Goal: Information Seeking & Learning: Learn about a topic

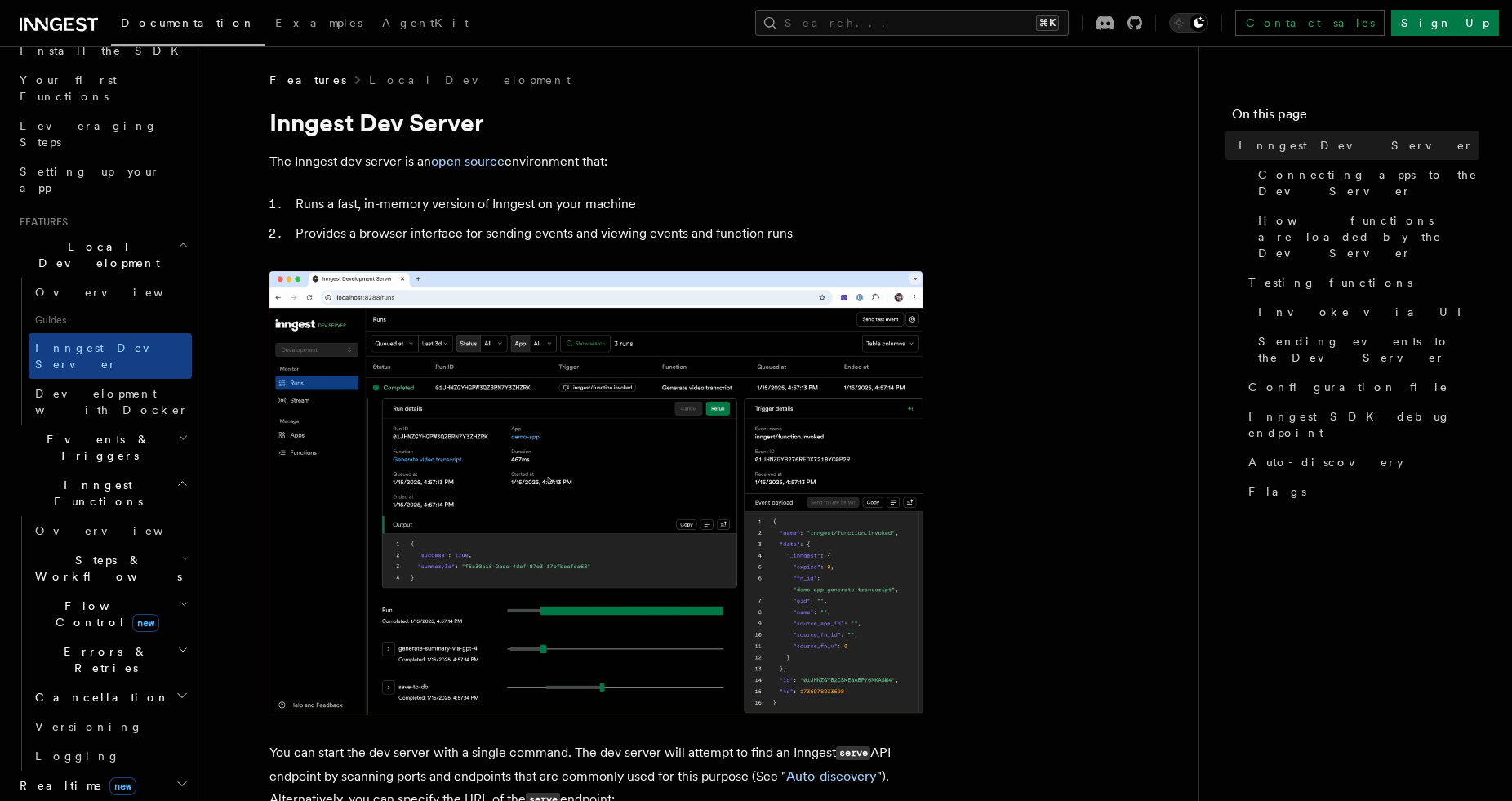
scroll to position [232, 0]
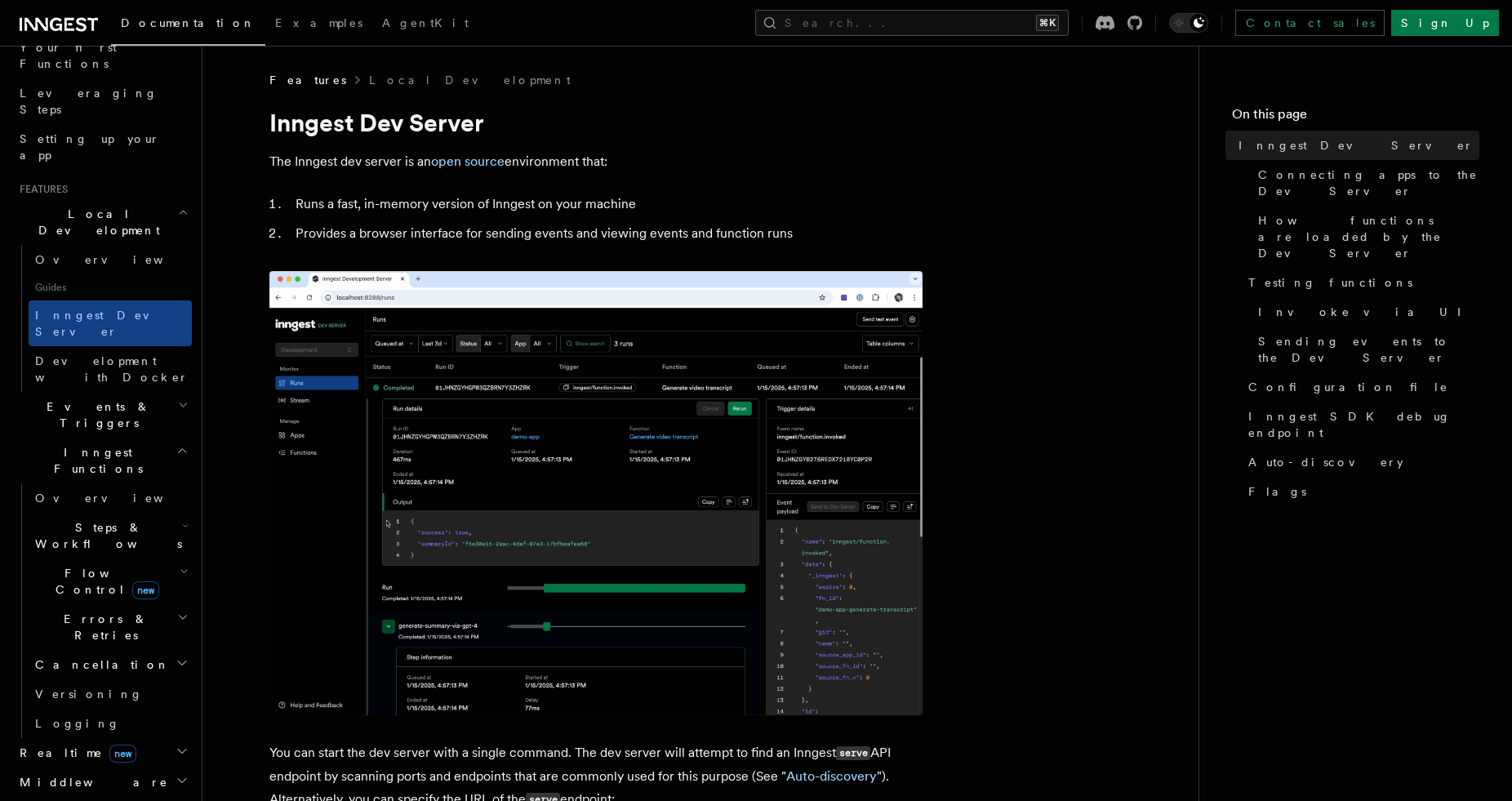
click at [136, 513] on h2 "Steps & Workflows" at bounding box center [111, 536] width 163 height 45
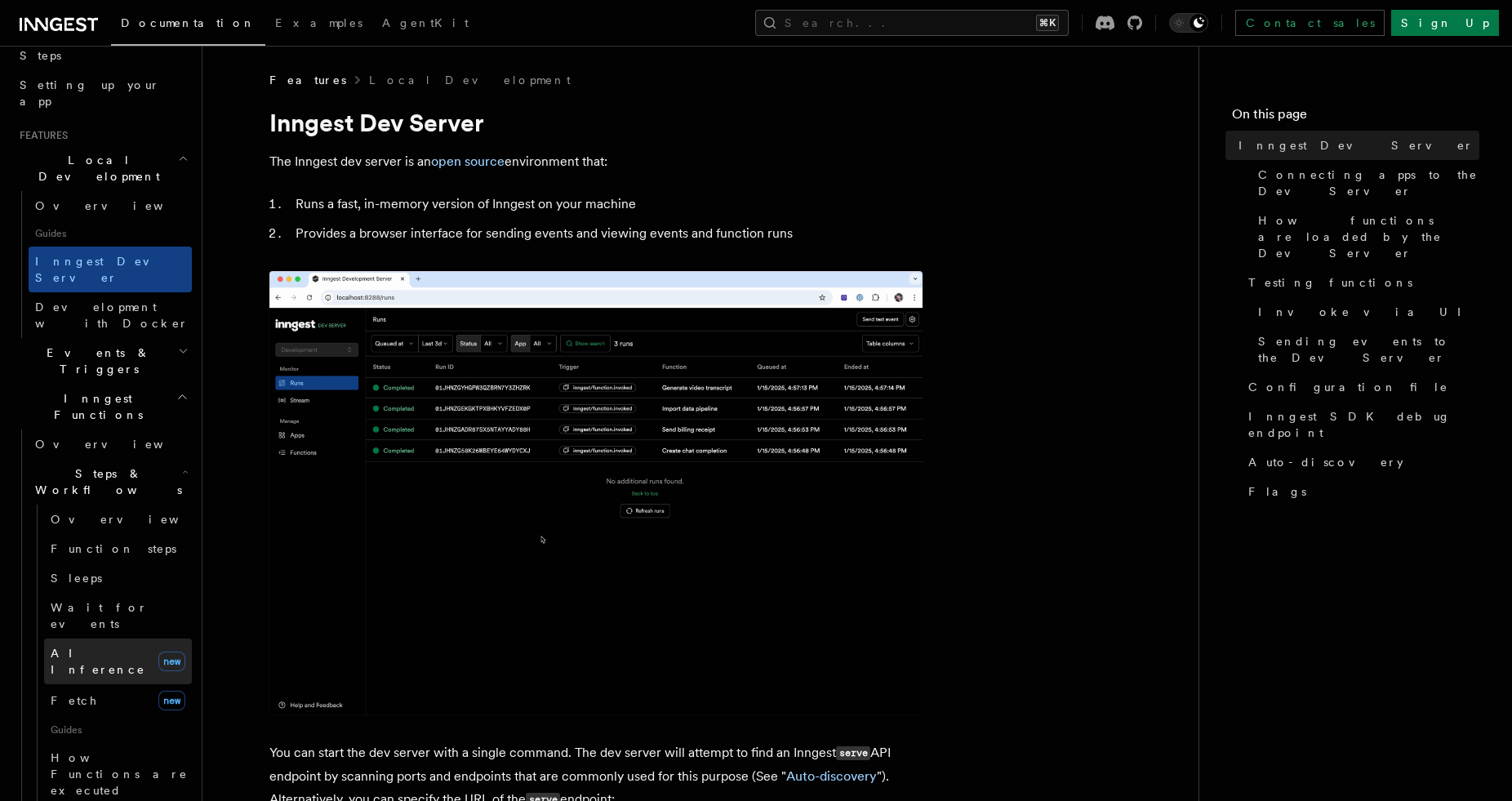
scroll to position [286, 0]
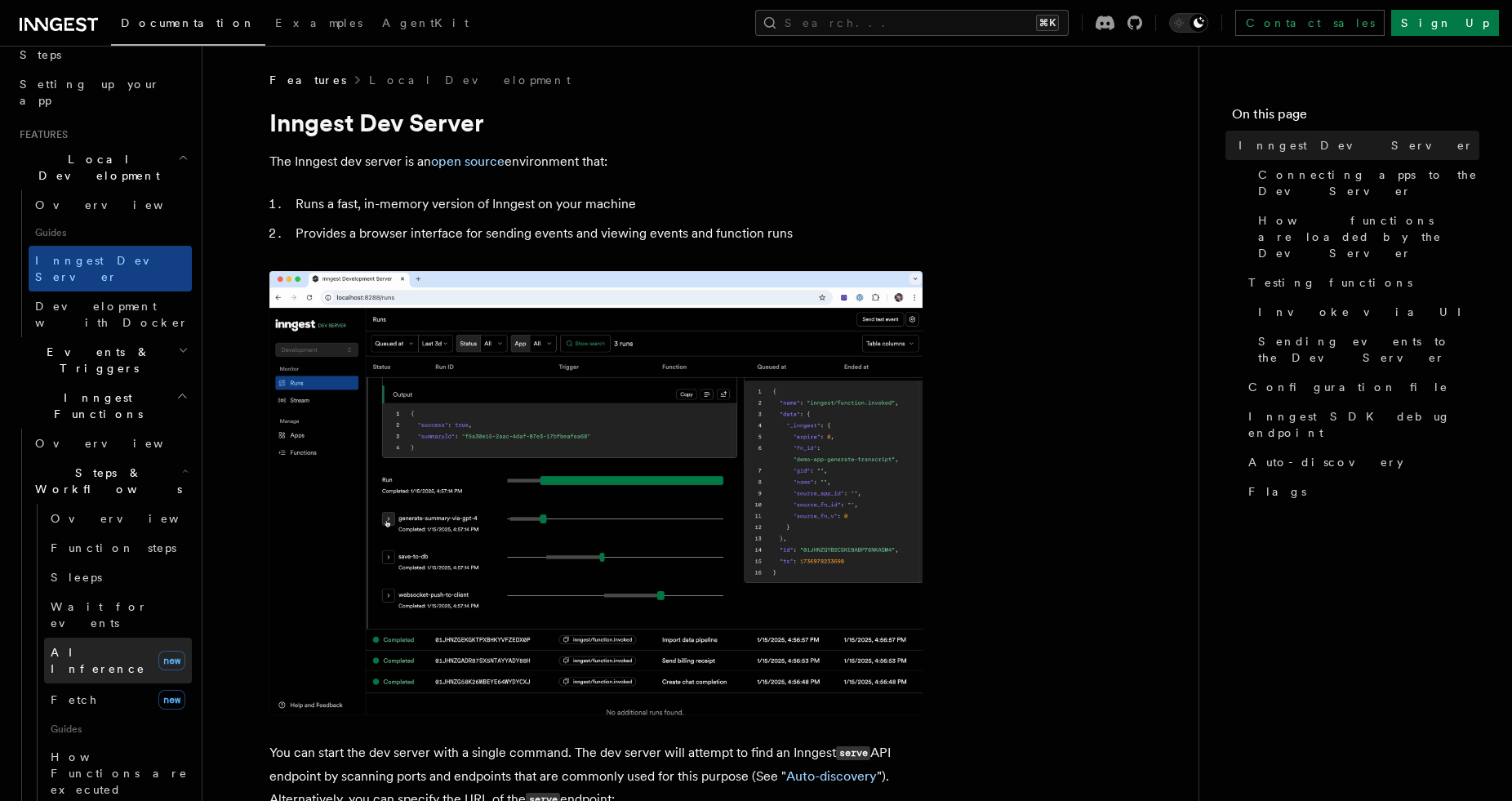
click at [107, 645] on span "AI Inference" at bounding box center [98, 660] width 94 height 29
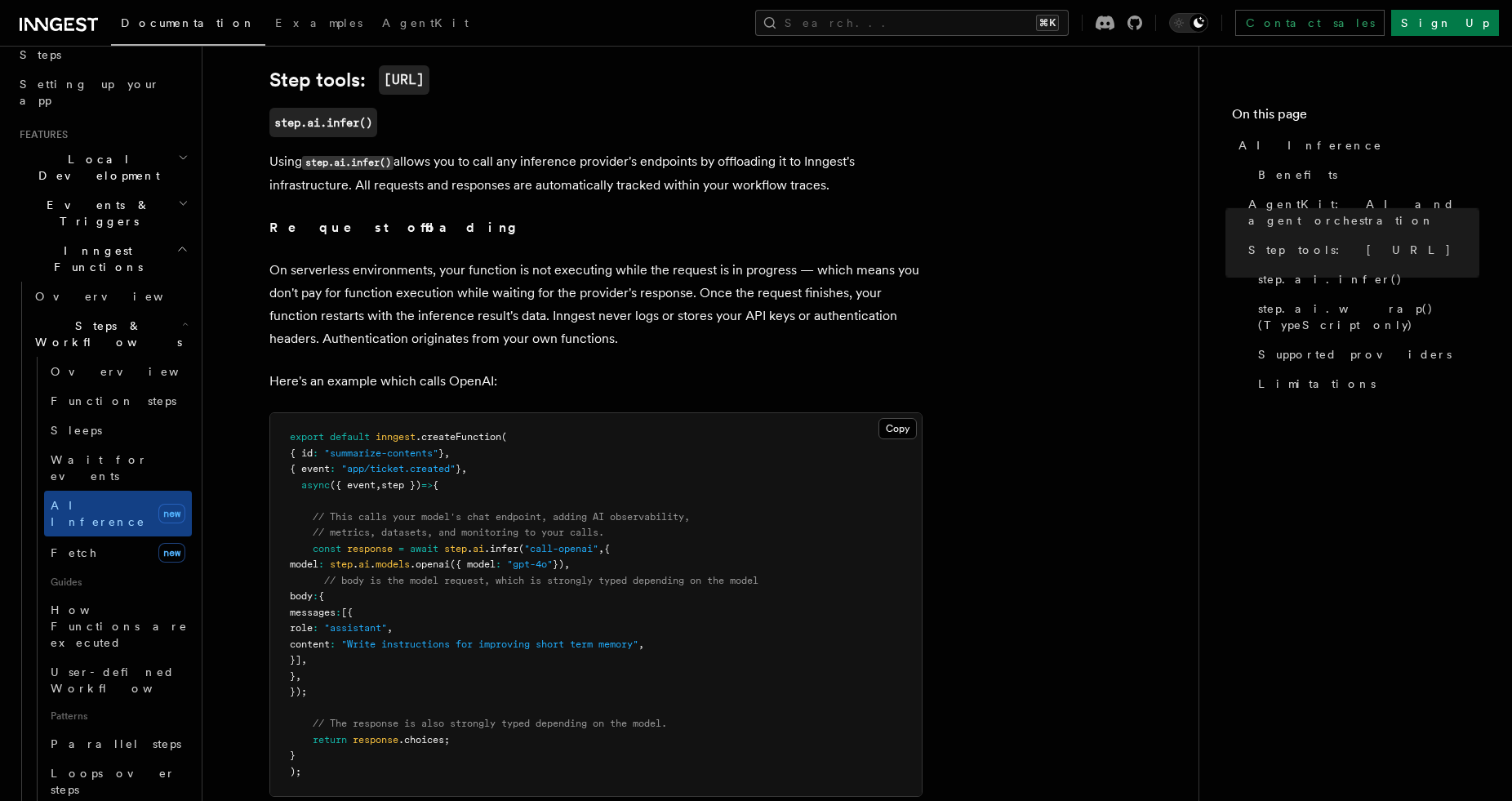
scroll to position [1532, 0]
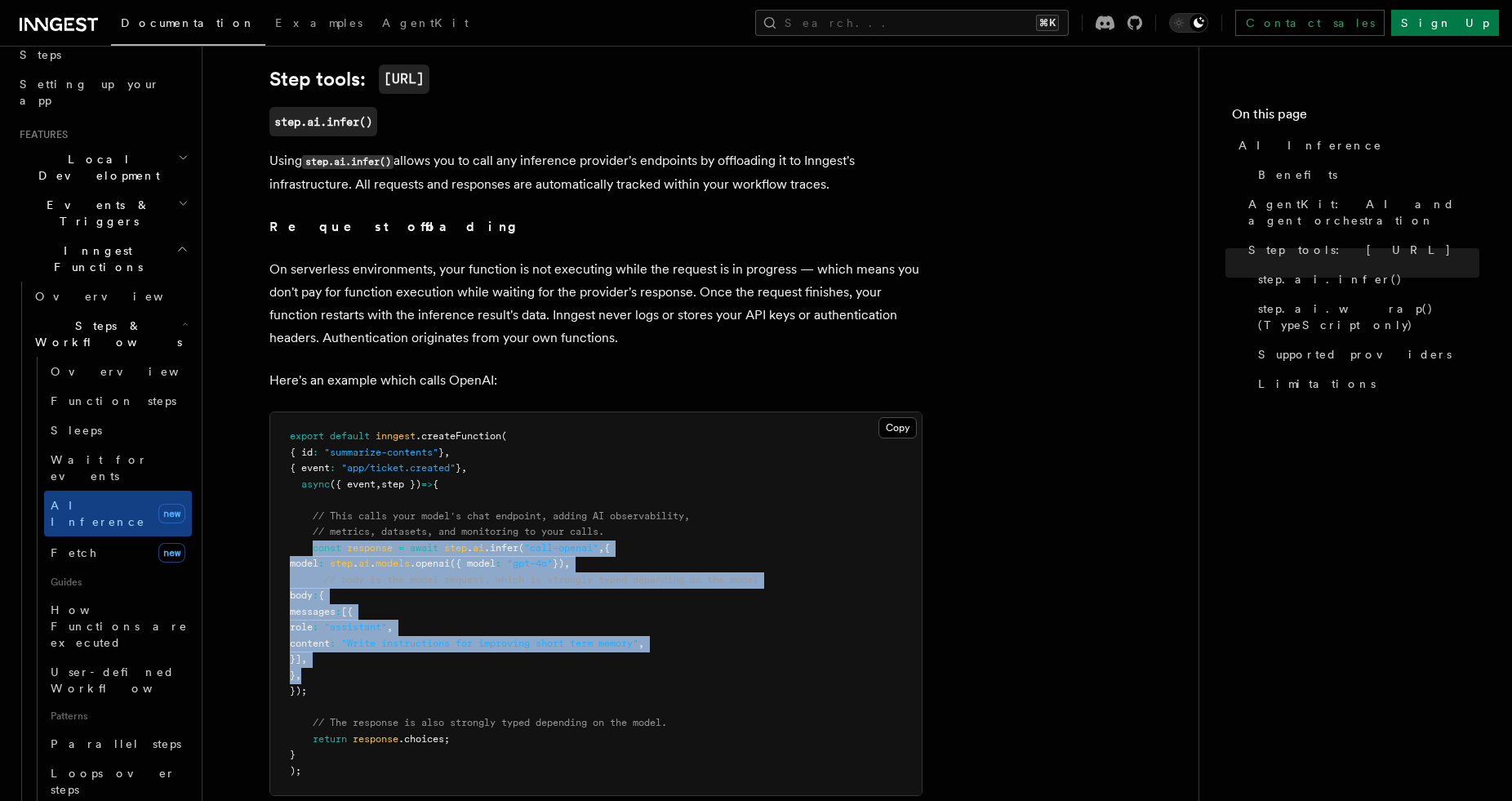
drag, startPoint x: 313, startPoint y: 484, endPoint x: 518, endPoint y: 616, distance: 243.8
click at [518, 616] on pre "export default inngest .createFunction ( { id : "summarize-contents" } , { even…" at bounding box center [596, 603] width 652 height 382
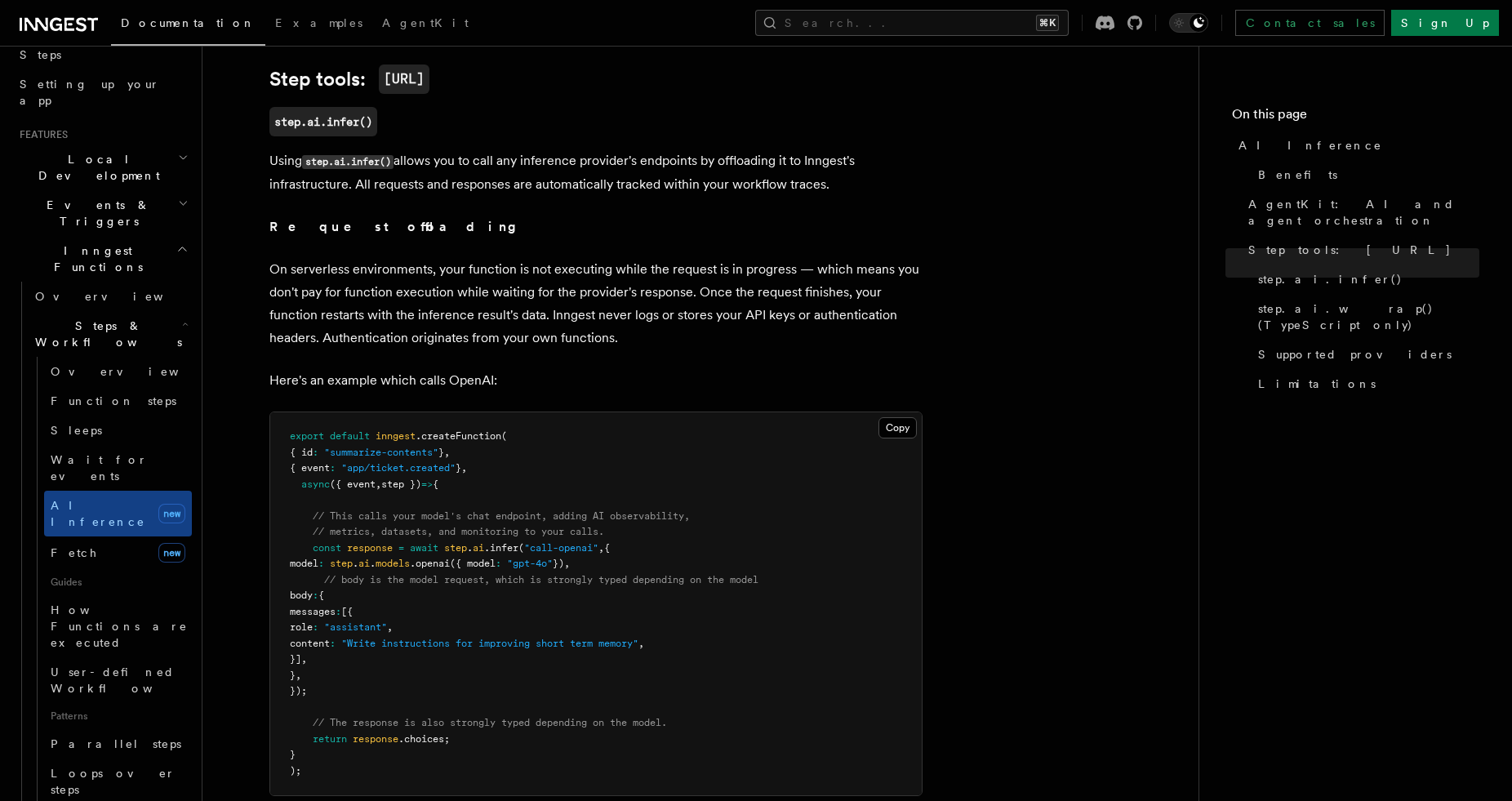
click at [538, 624] on pre "export default inngest .createFunction ( { id : "summarize-contents" } , { even…" at bounding box center [596, 603] width 652 height 382
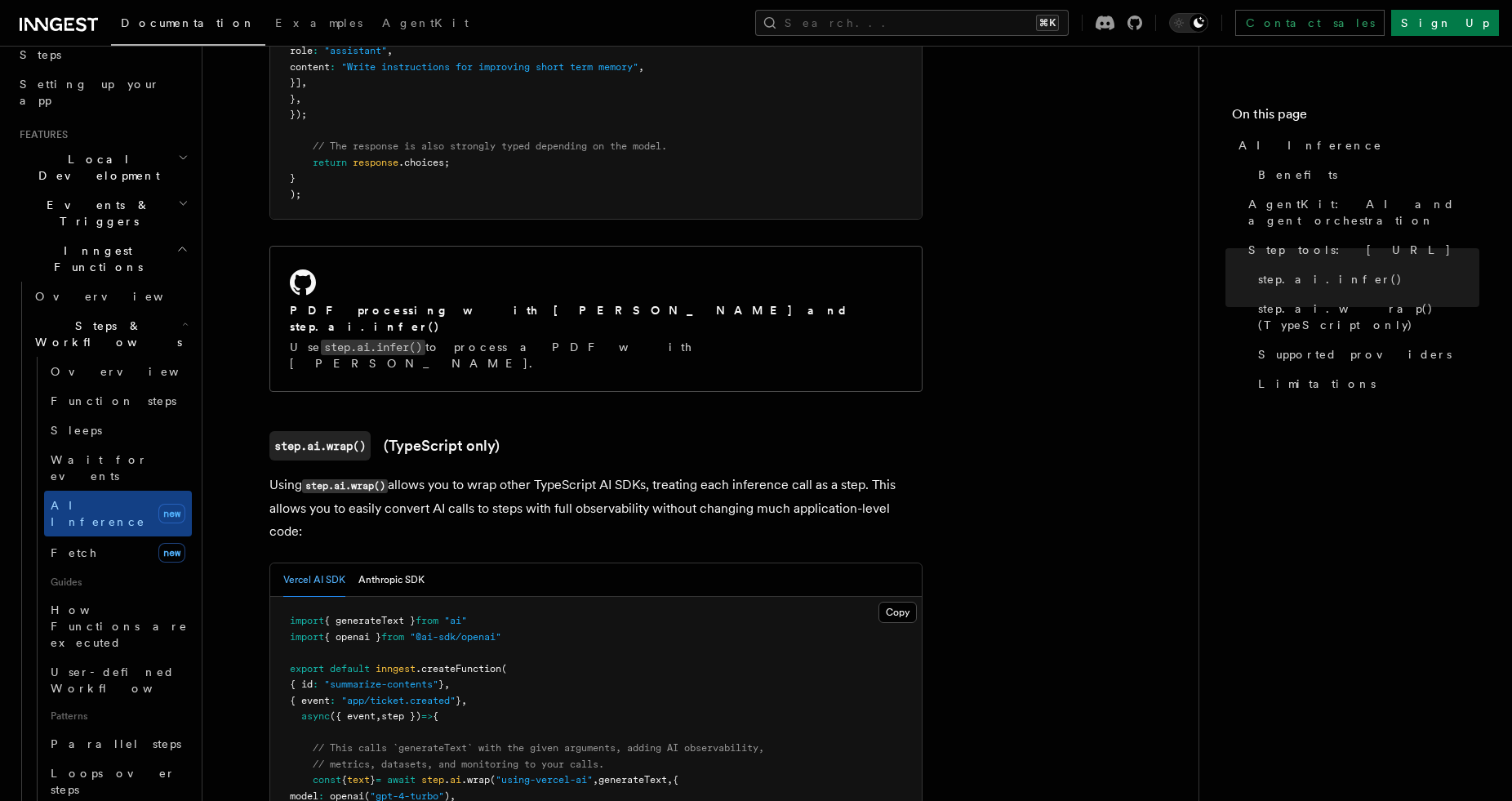
scroll to position [2187, 0]
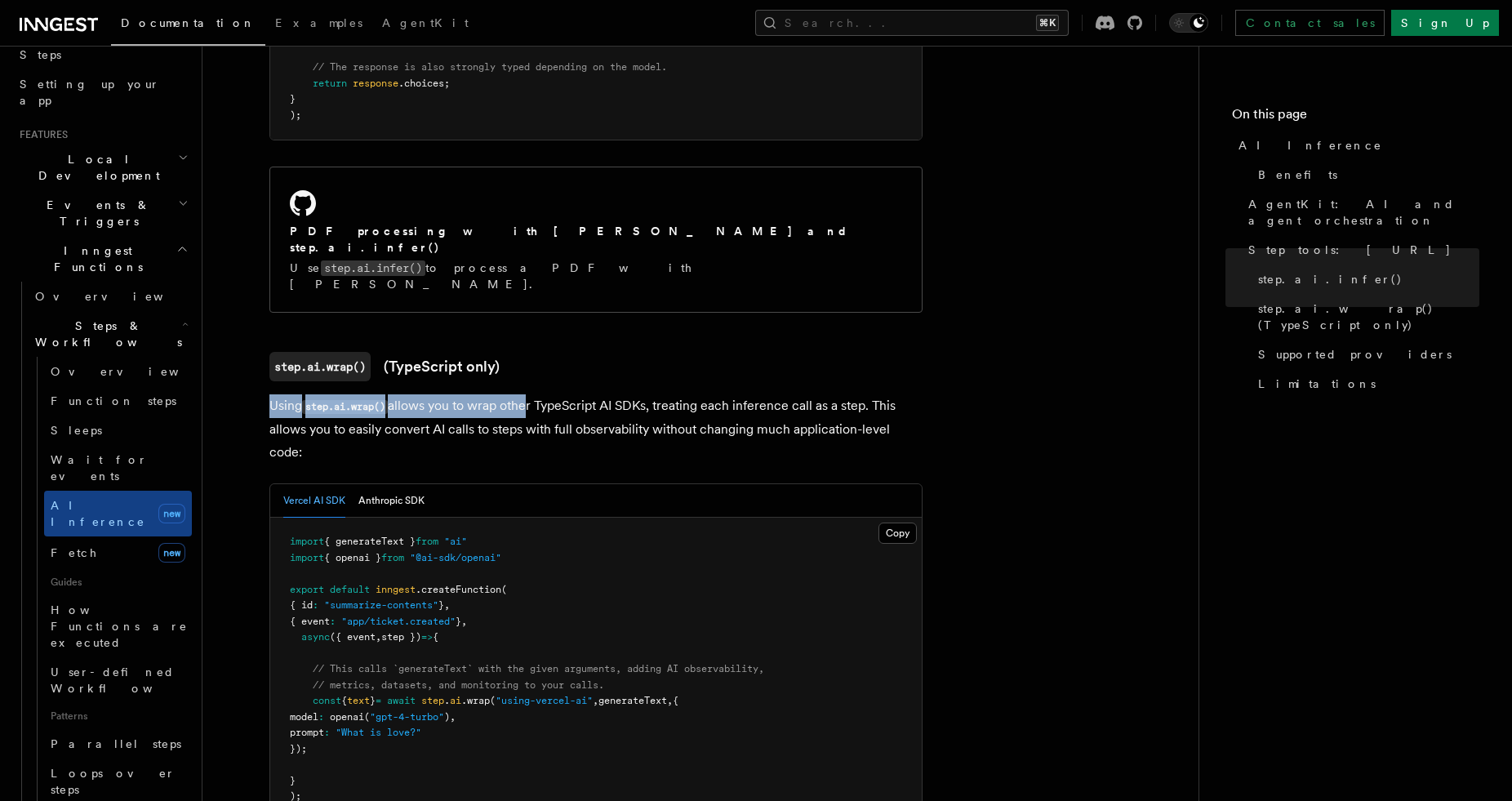
drag, startPoint x: 267, startPoint y: 308, endPoint x: 528, endPoint y: 336, distance: 262.5
click at [528, 394] on p "Using step.ai.wrap() allows you to wrap other TypeScript AI SDKs, treating each…" at bounding box center [596, 429] width 654 height 70
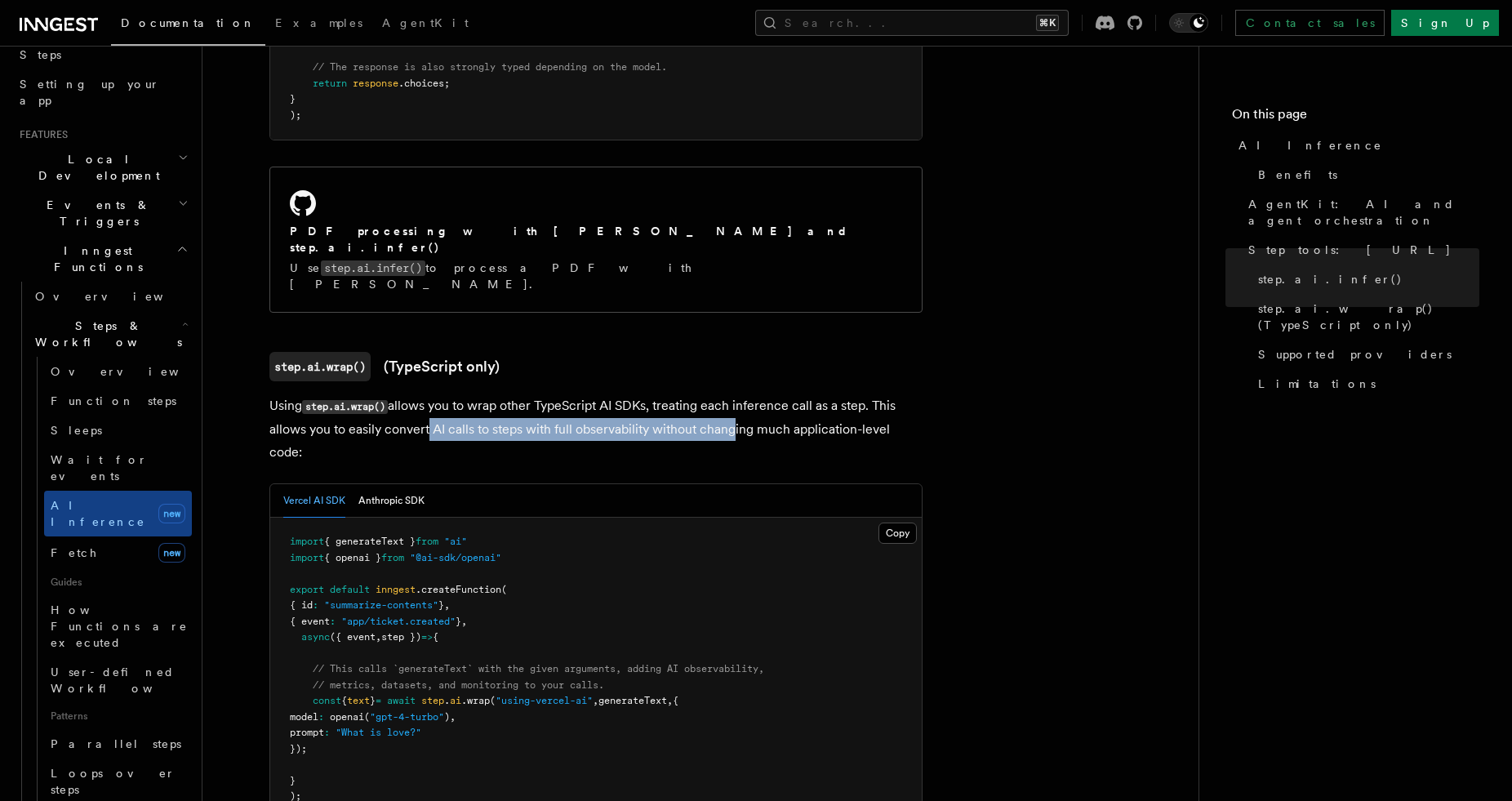
drag, startPoint x: 426, startPoint y: 333, endPoint x: 728, endPoint y: 339, distance: 302.1
click at [728, 394] on p "Using step.ai.wrap() allows you to wrap other TypeScript AI SDKs, treating each…" at bounding box center [596, 429] width 654 height 70
click at [700, 394] on p "Using step.ai.wrap() allows you to wrap other TypeScript AI SDKs, treating each…" at bounding box center [596, 429] width 654 height 70
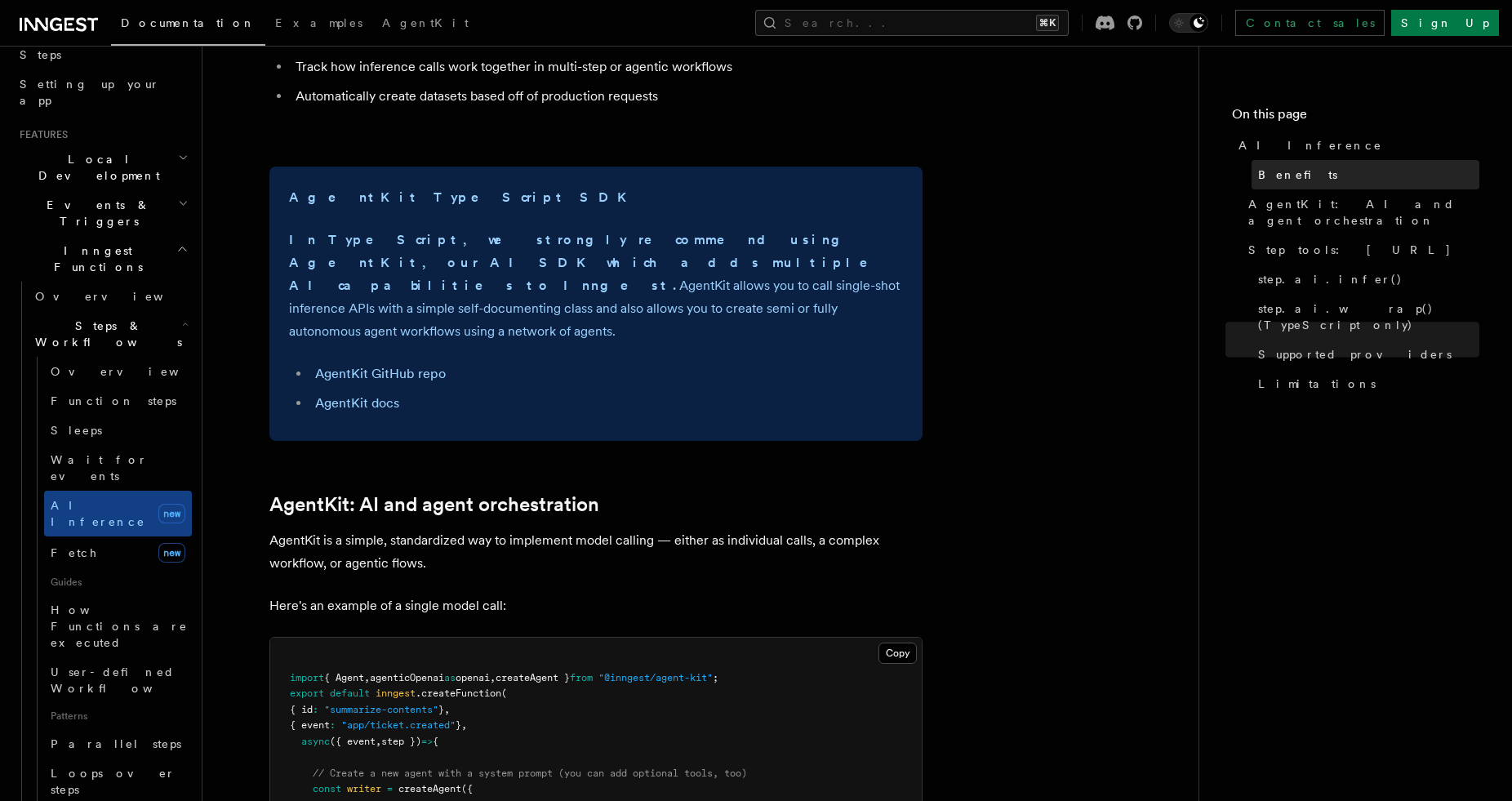
scroll to position [0, 0]
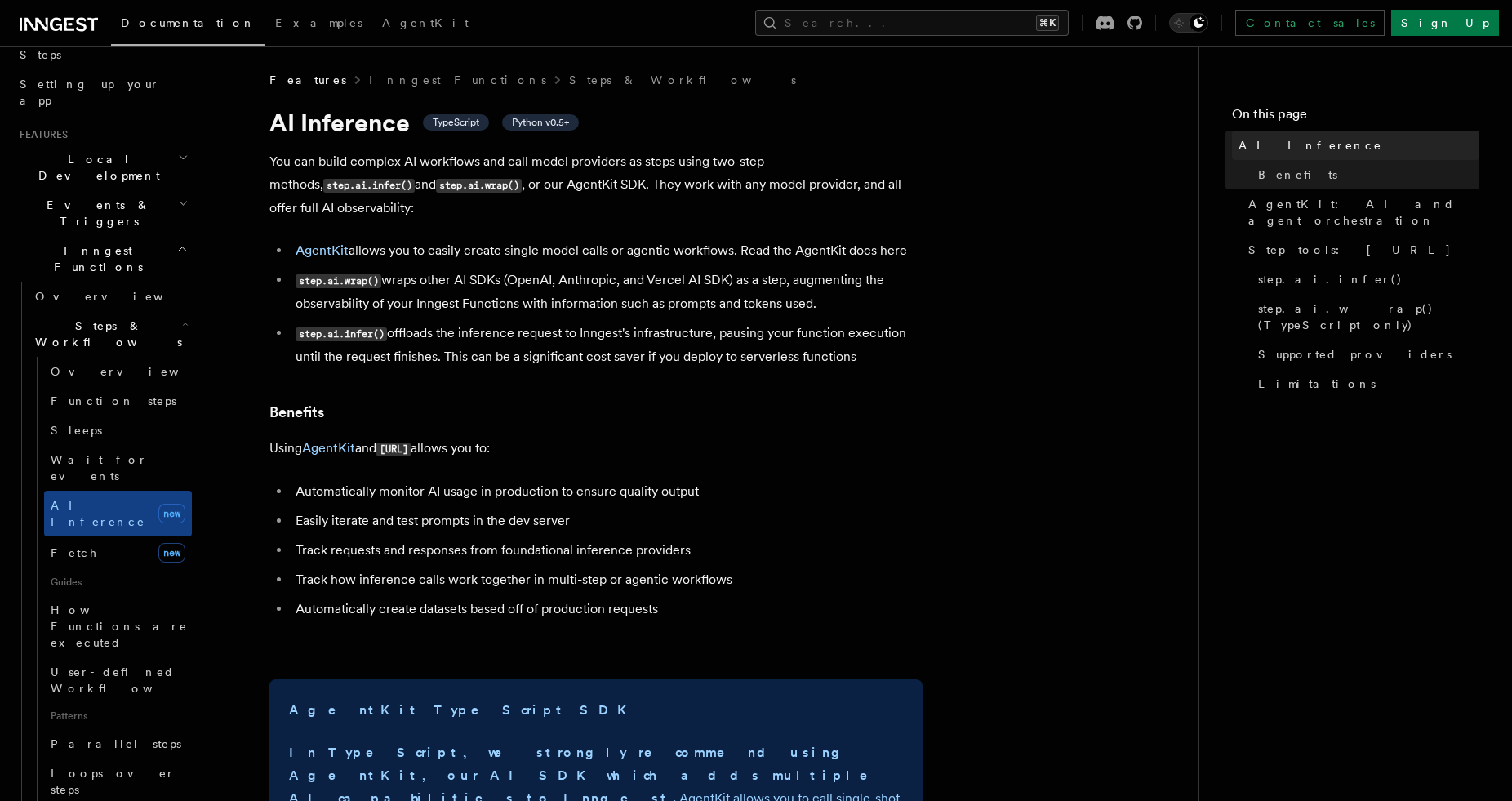
click at [1279, 143] on span "AI Inference" at bounding box center [1310, 145] width 144 height 16
click at [569, 72] on link "Steps & Workflows" at bounding box center [683, 80] width 227 height 16
click at [103, 498] on span "AI Inference" at bounding box center [98, 513] width 94 height 29
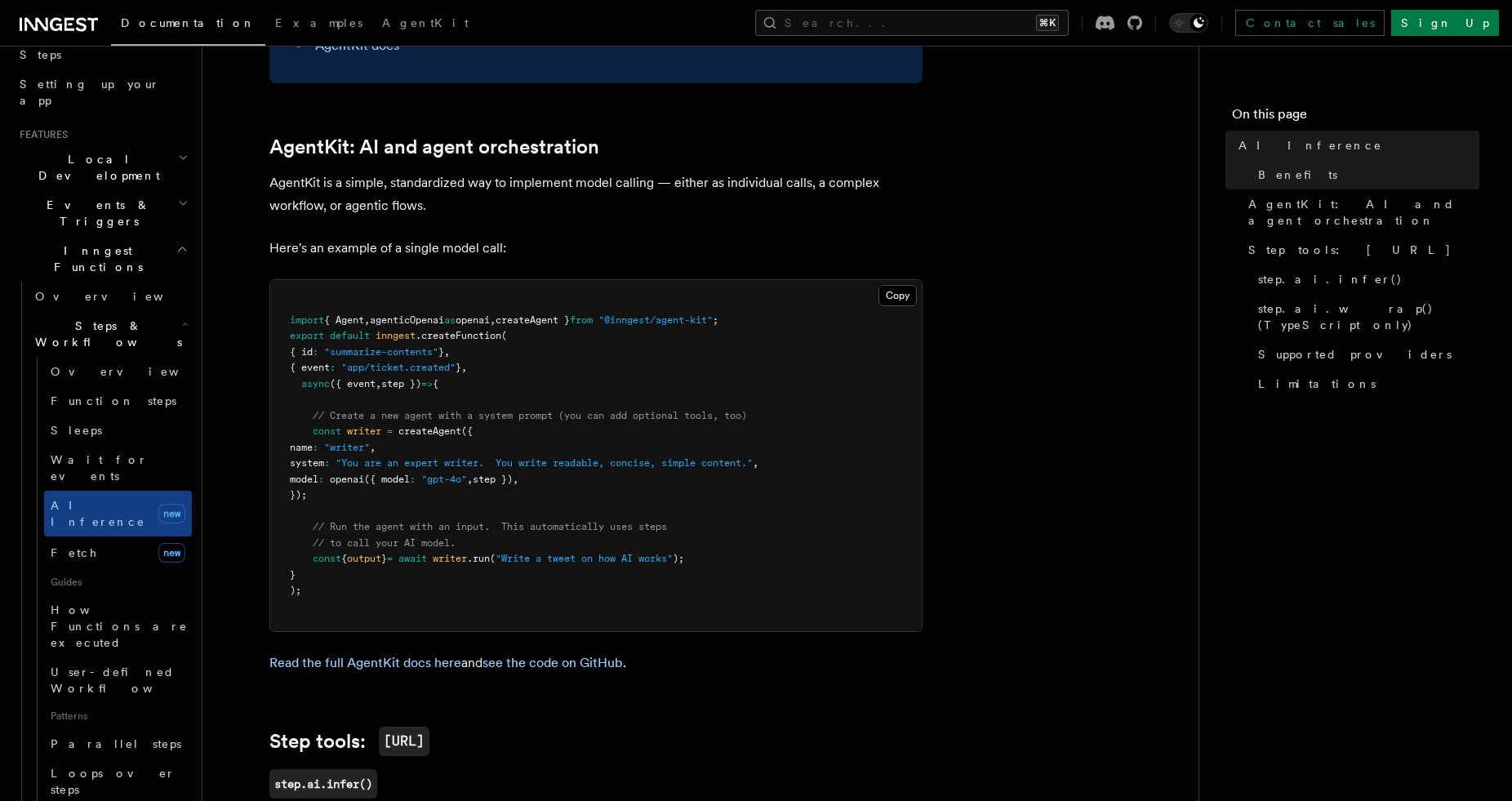
scroll to position [1120, 0]
